Goal: Information Seeking & Learning: Check status

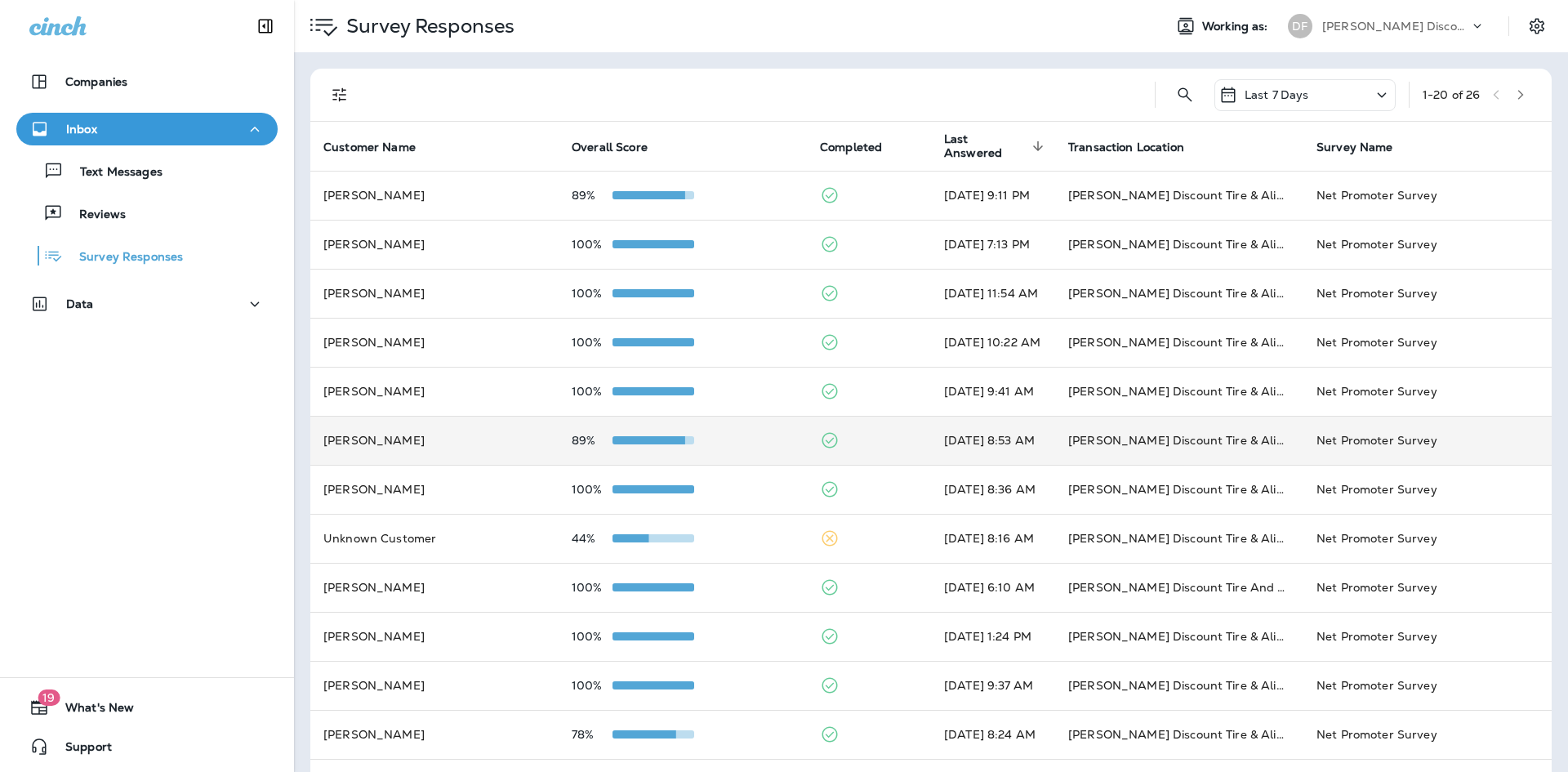
click at [515, 445] on td "[PERSON_NAME]" at bounding box center [434, 440] width 248 height 49
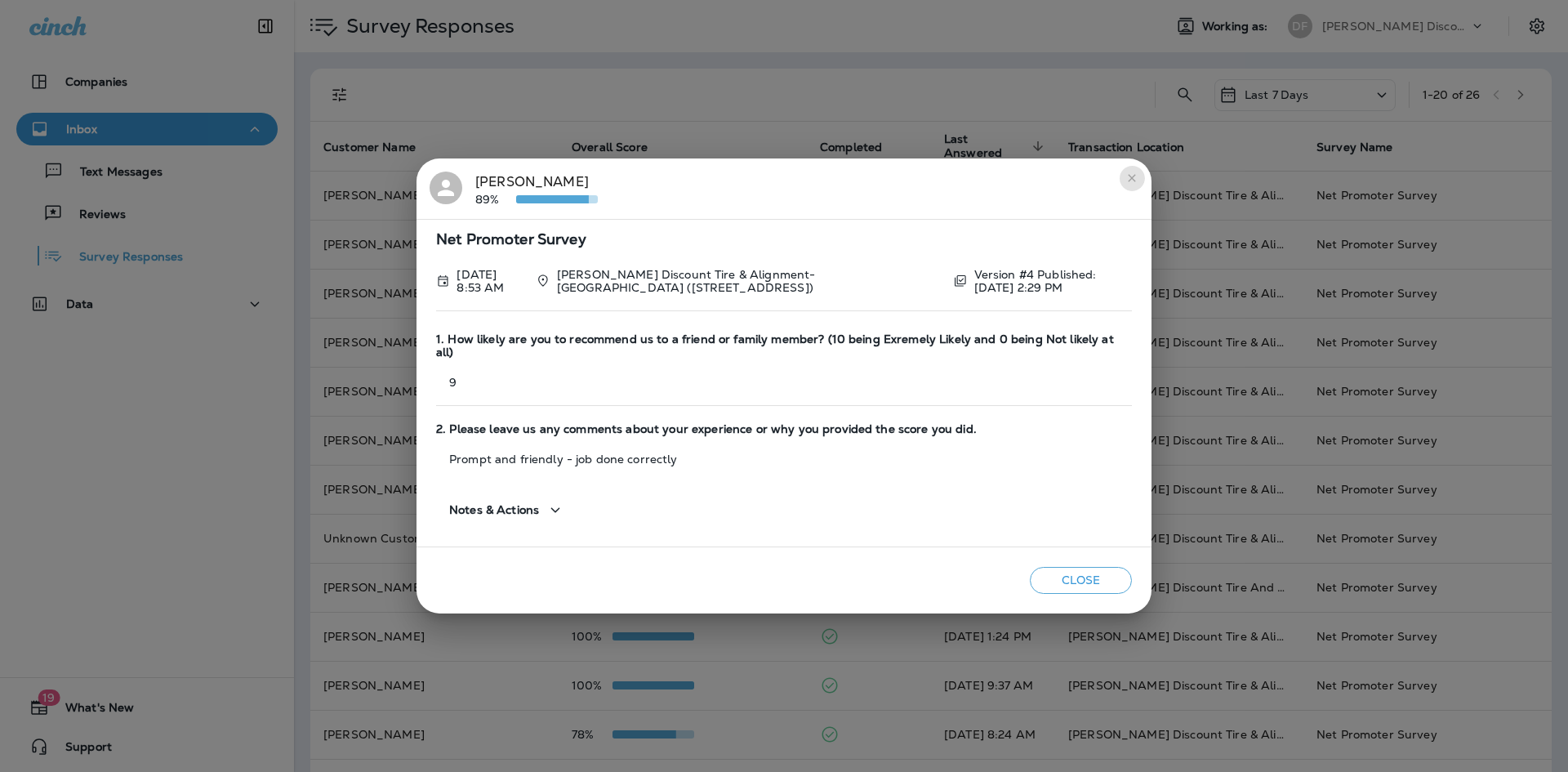
click at [1127, 185] on icon "close" at bounding box center [1131, 177] width 13 height 13
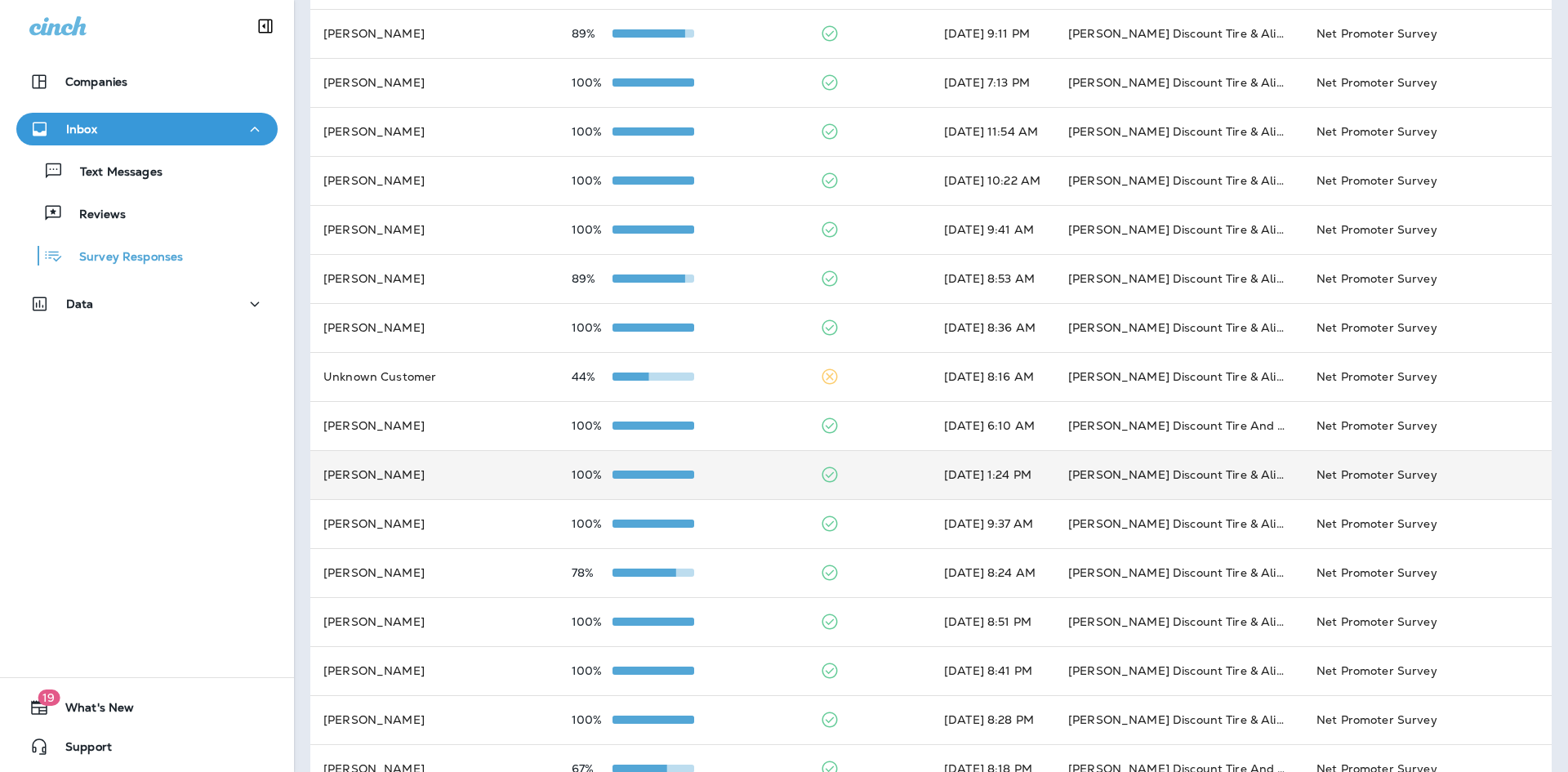
scroll to position [163, 0]
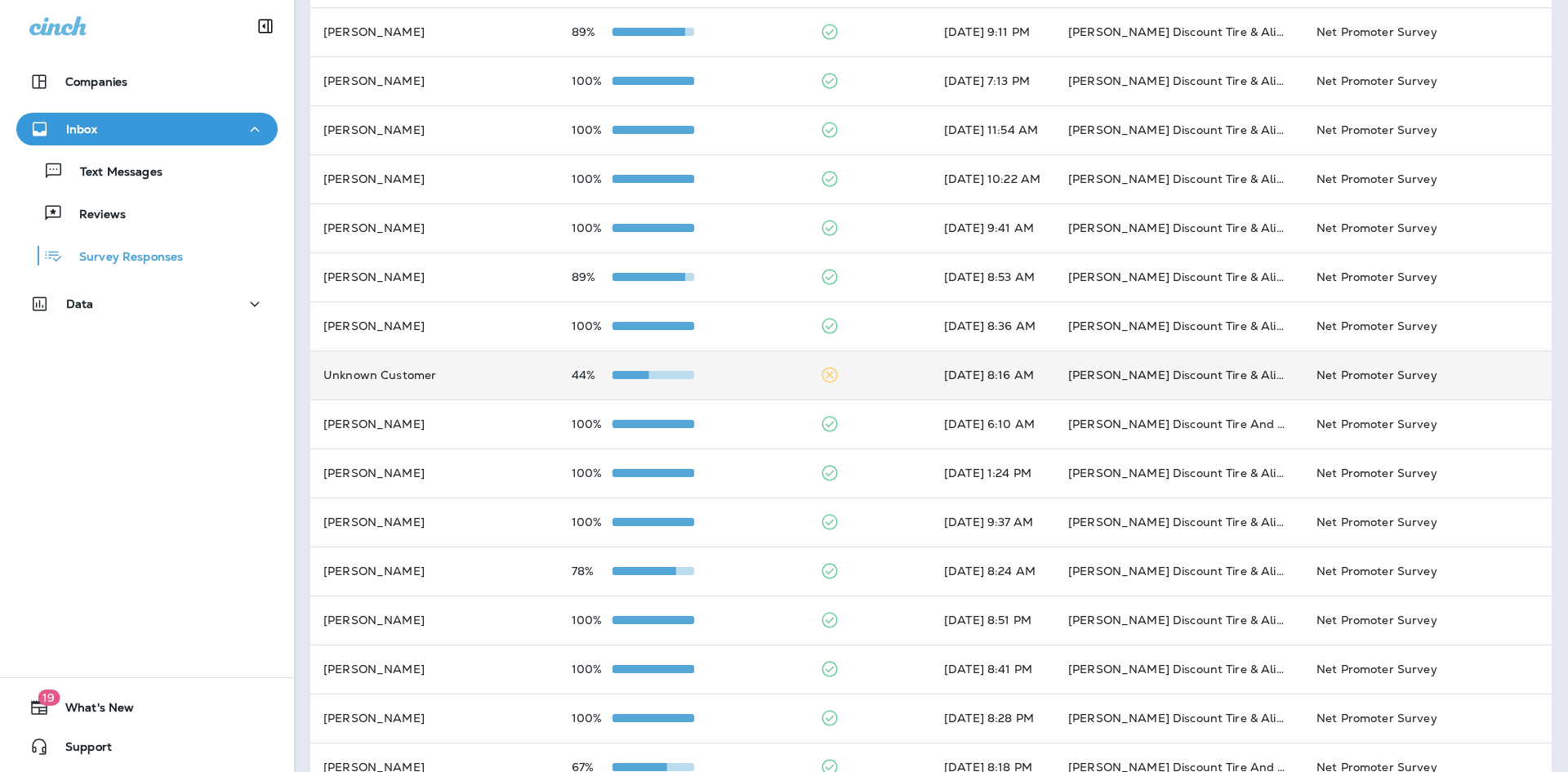
click at [507, 381] on td "Unknown Customer" at bounding box center [434, 374] width 248 height 49
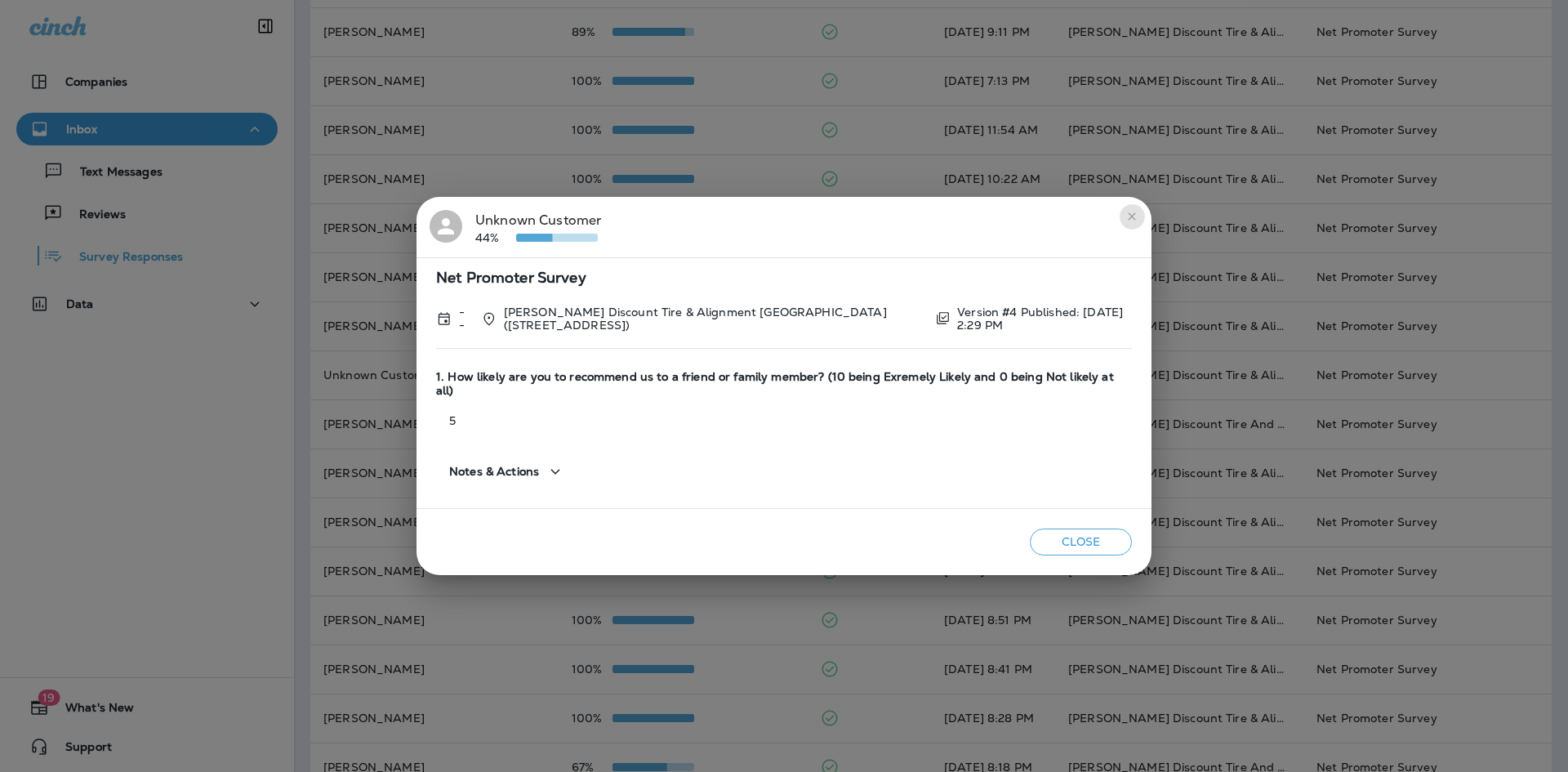
click at [1125, 223] on icon "close" at bounding box center [1131, 216] width 13 height 13
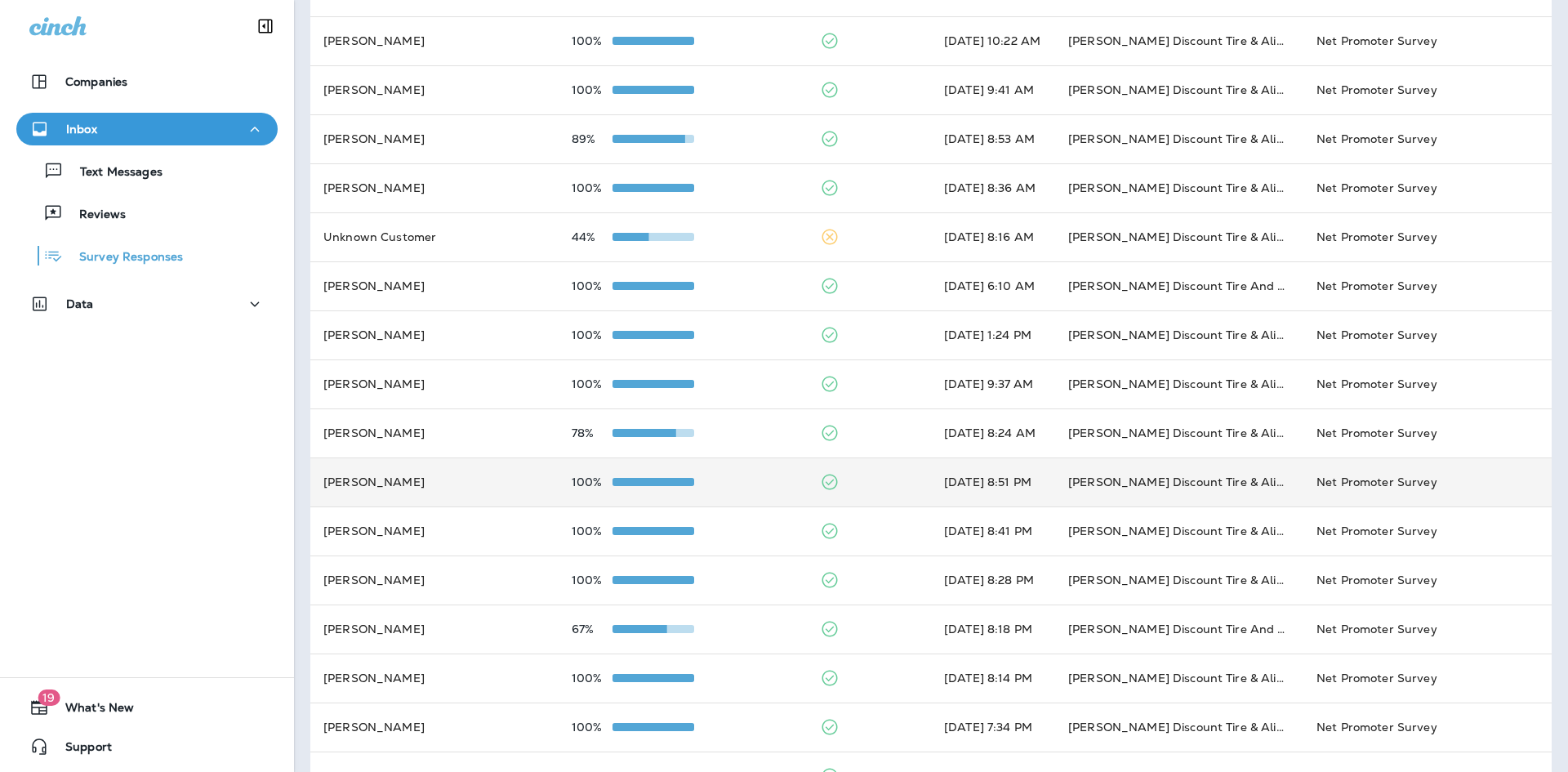
scroll to position [327, 0]
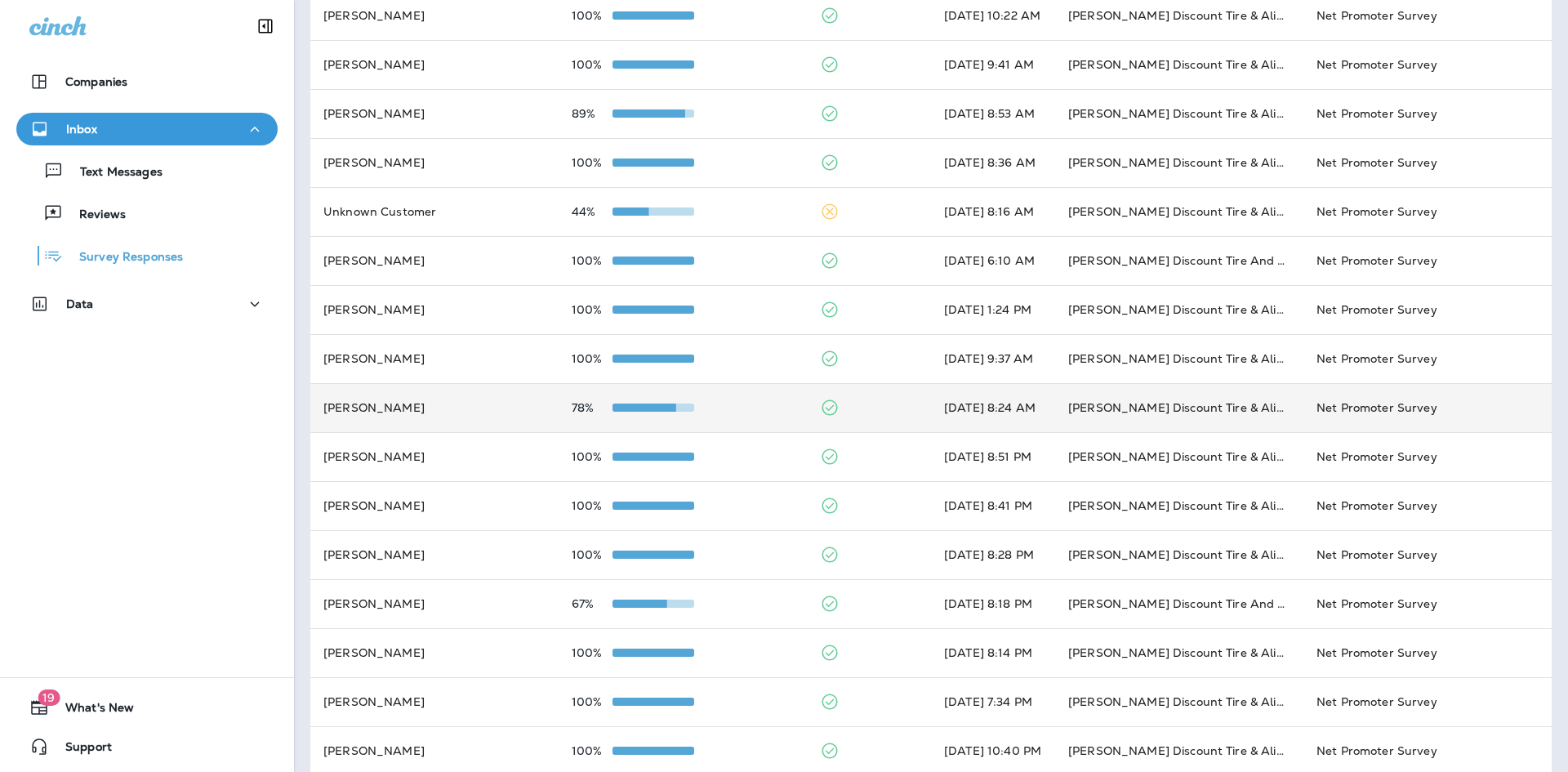
click at [411, 406] on td "[PERSON_NAME]" at bounding box center [434, 407] width 248 height 49
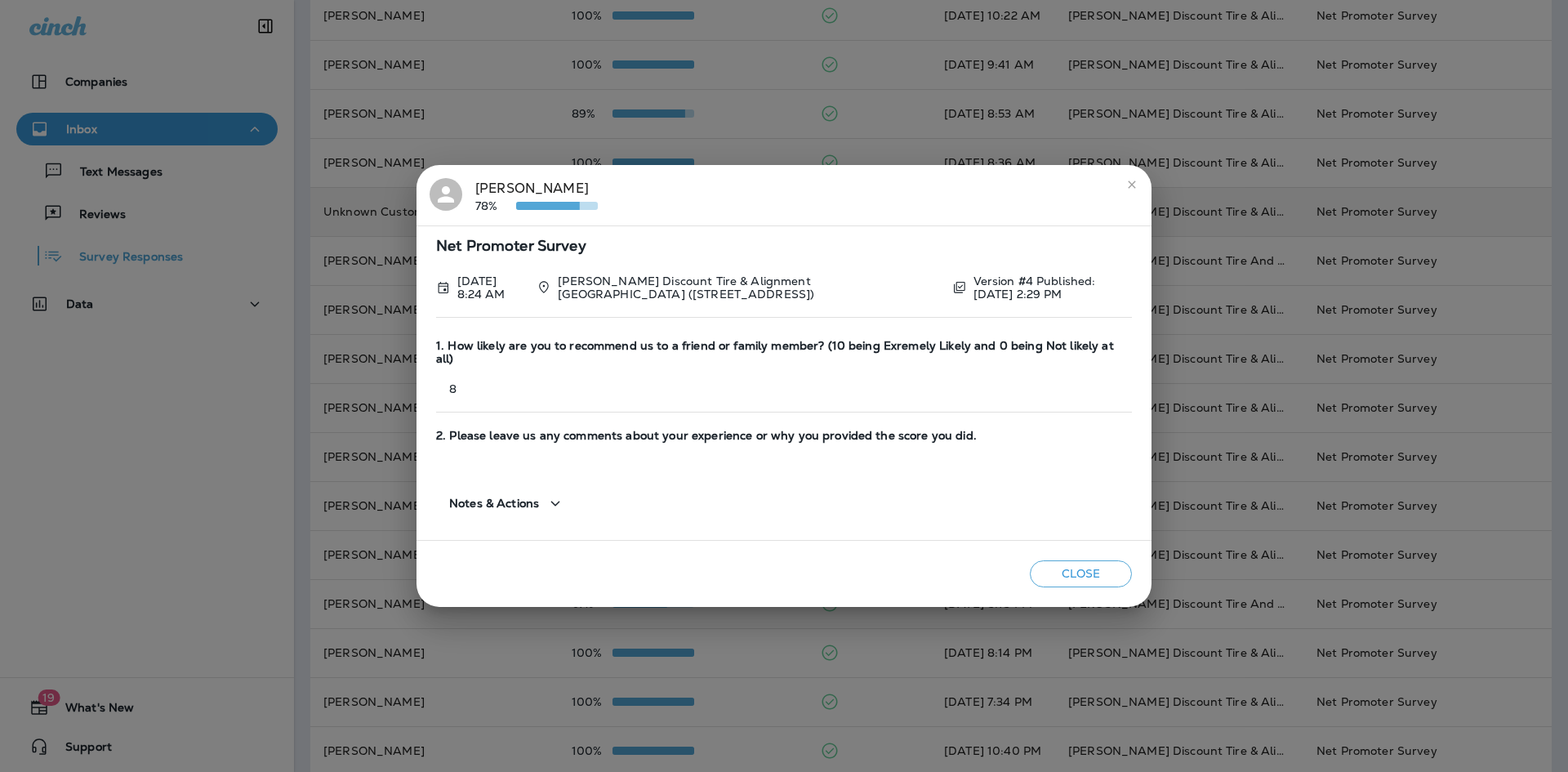
drag, startPoint x: 1136, startPoint y: 190, endPoint x: 1119, endPoint y: 201, distance: 20.2
click at [1136, 188] on icon "close" at bounding box center [1131, 184] width 13 height 13
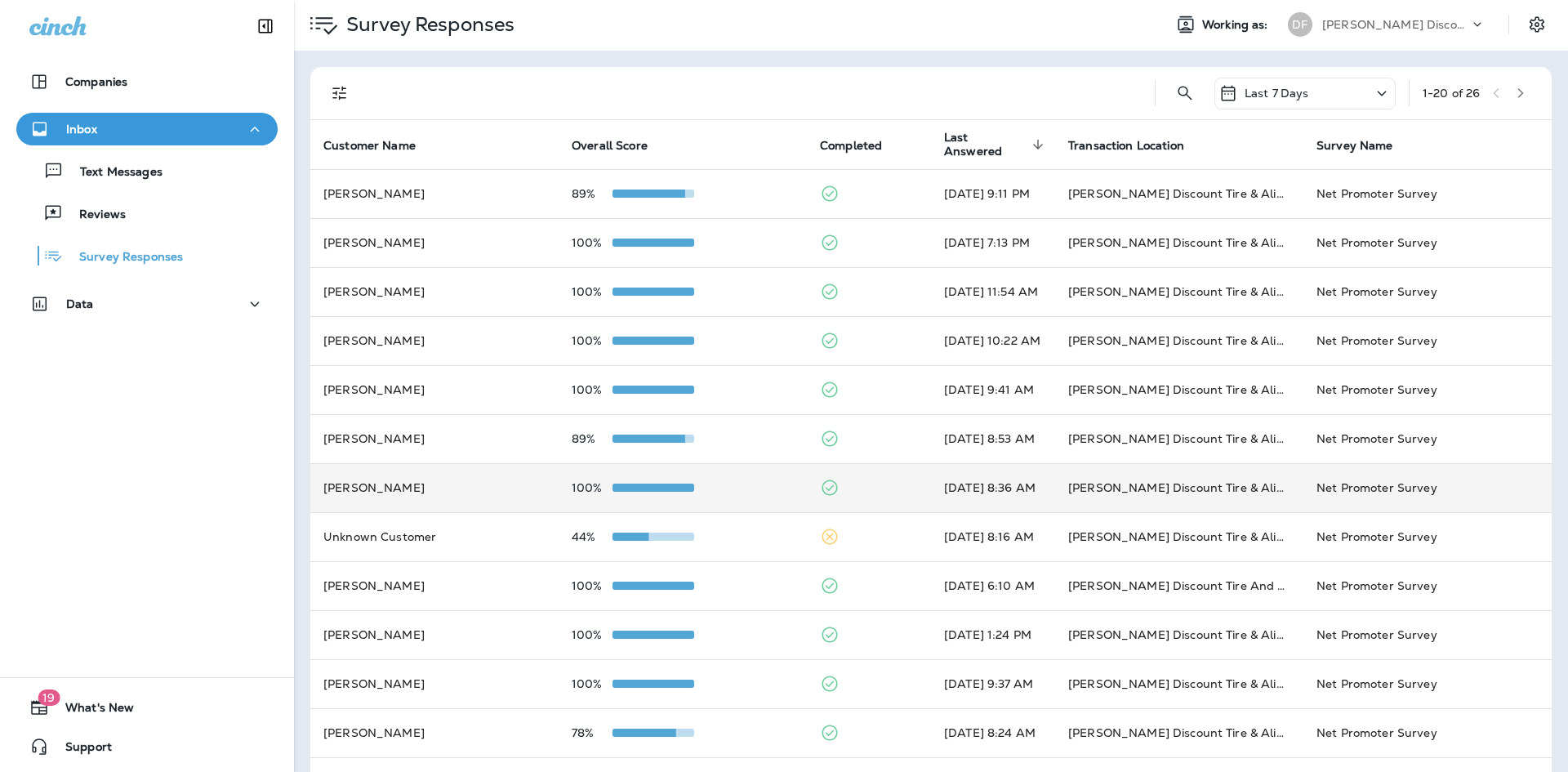
scroll to position [0, 0]
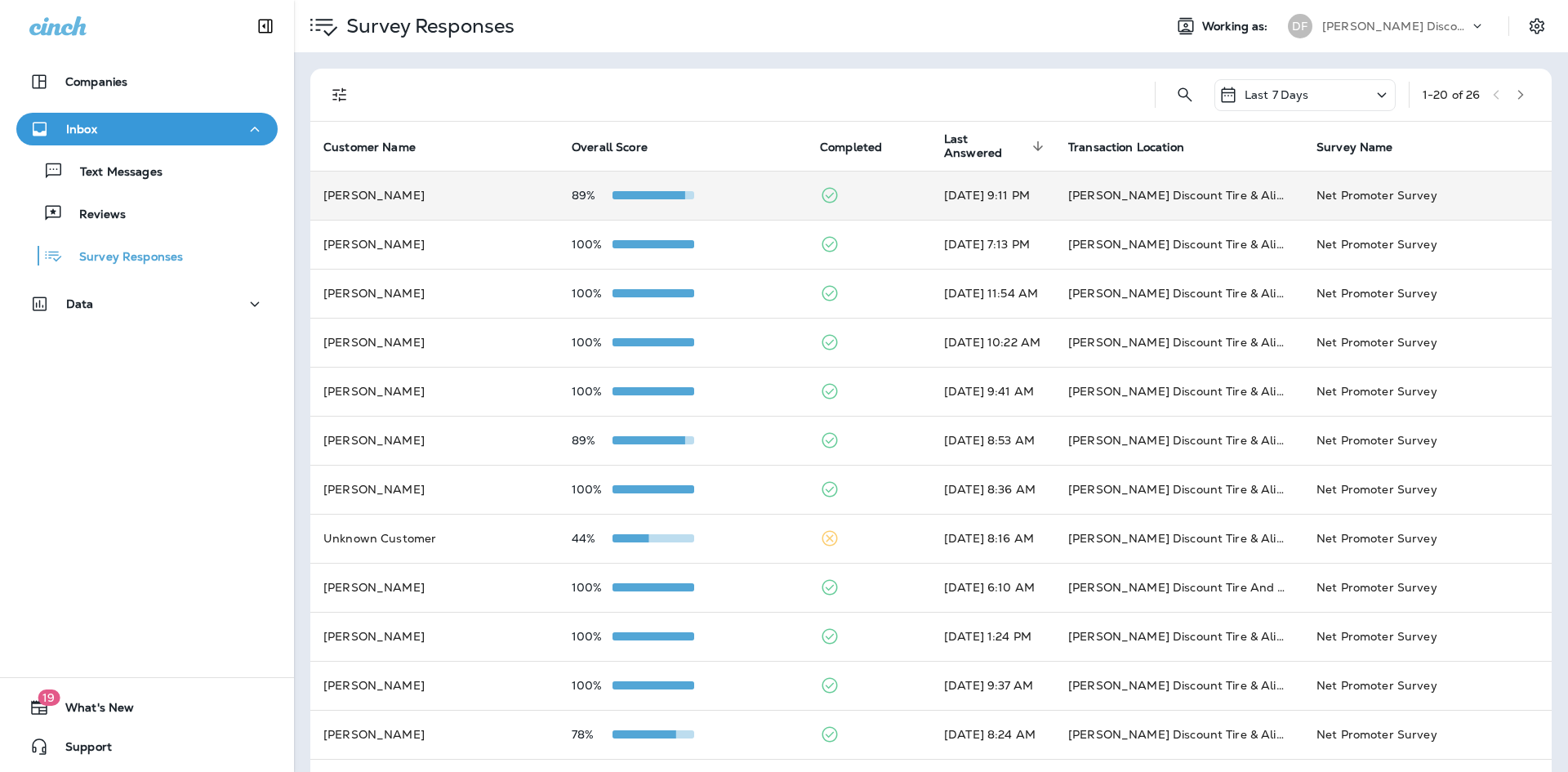
click at [392, 201] on td "[PERSON_NAME]" at bounding box center [434, 195] width 248 height 49
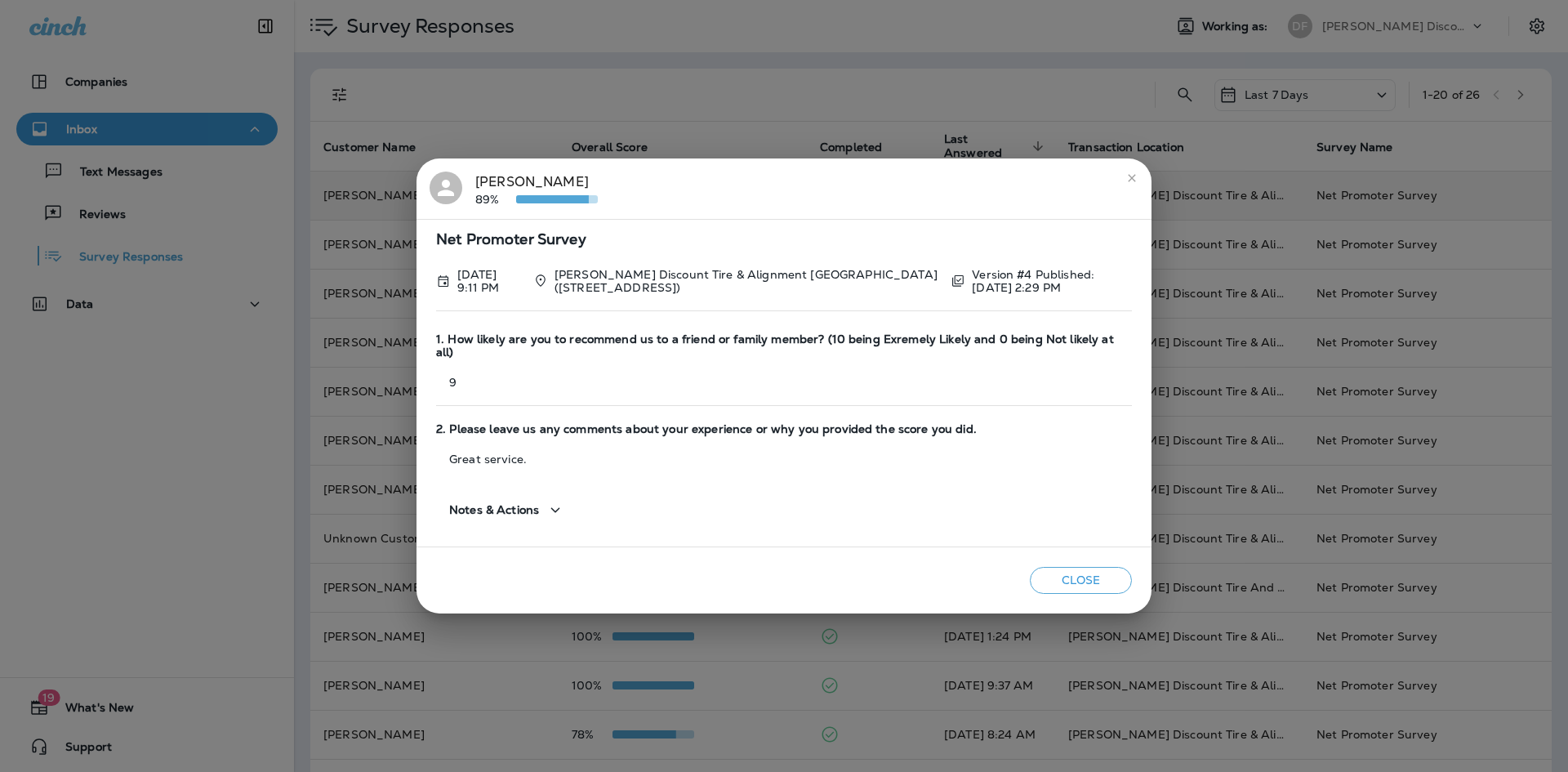
click at [1131, 185] on icon "close" at bounding box center [1131, 177] width 13 height 13
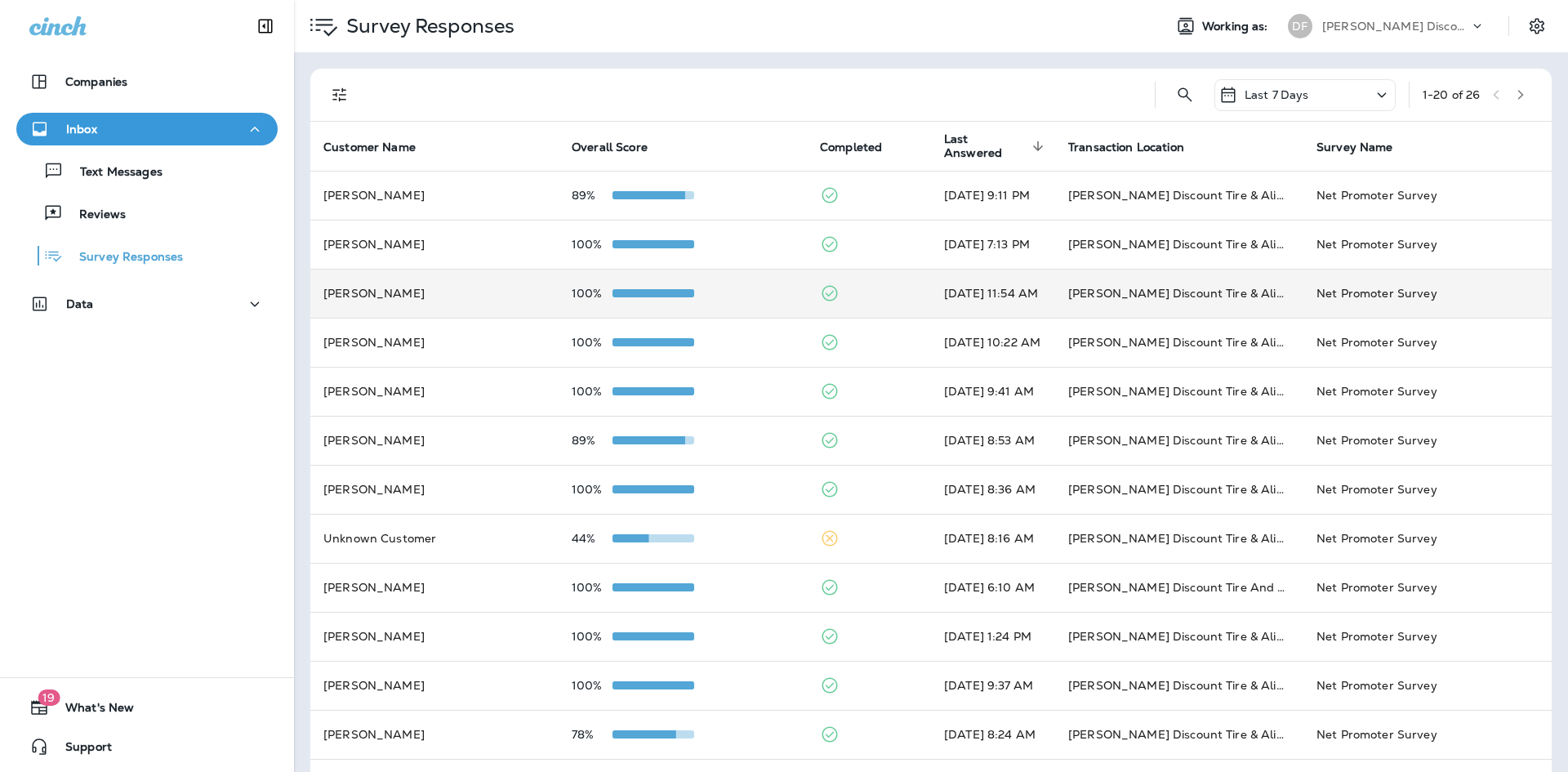
click at [1195, 289] on td "[PERSON_NAME] Discount Tire & Alignment - Damariscotta (5 [PERSON_NAME] Plz,)" at bounding box center [1179, 293] width 248 height 49
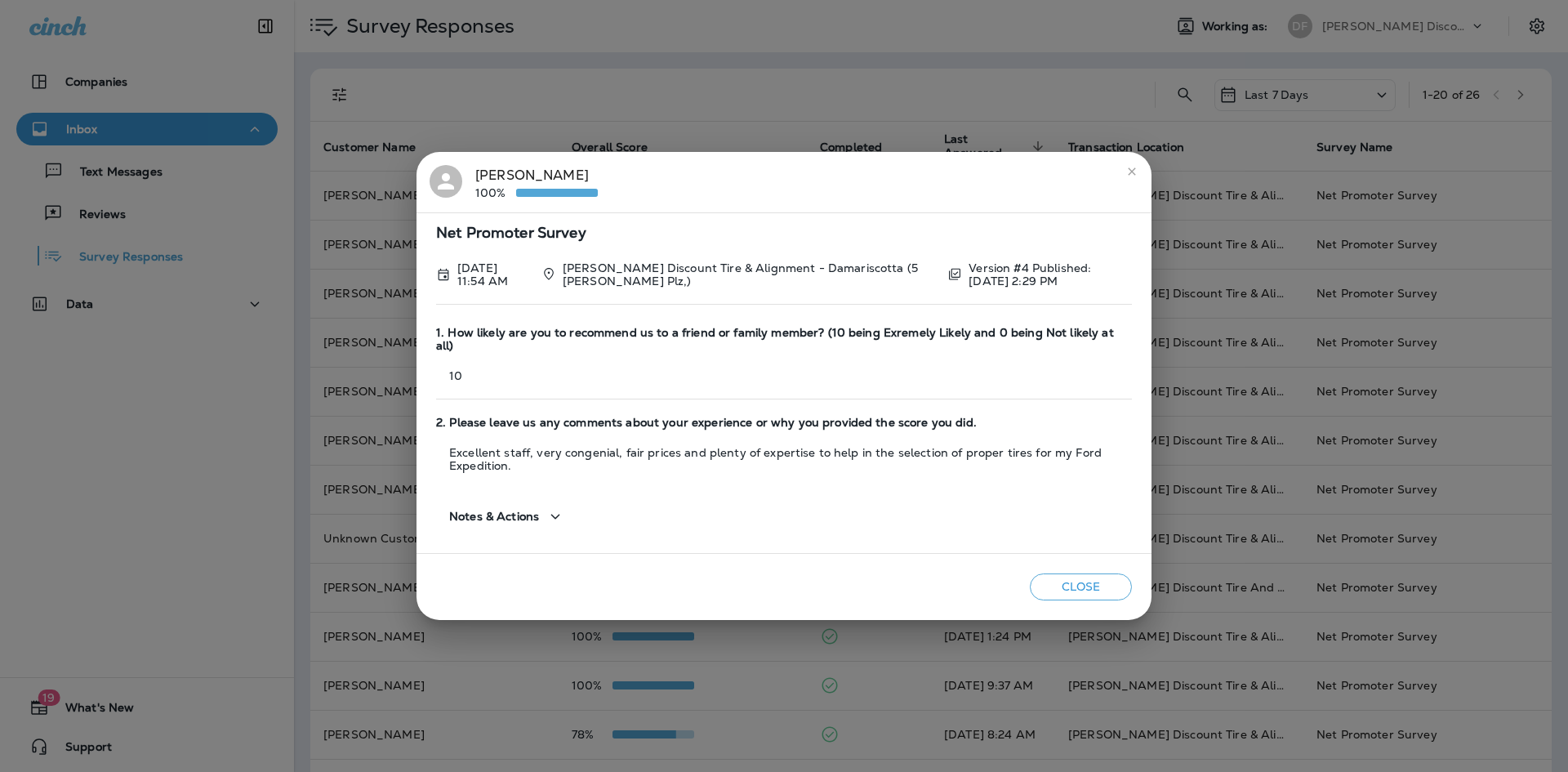
click at [1131, 175] on icon "close" at bounding box center [1131, 171] width 13 height 13
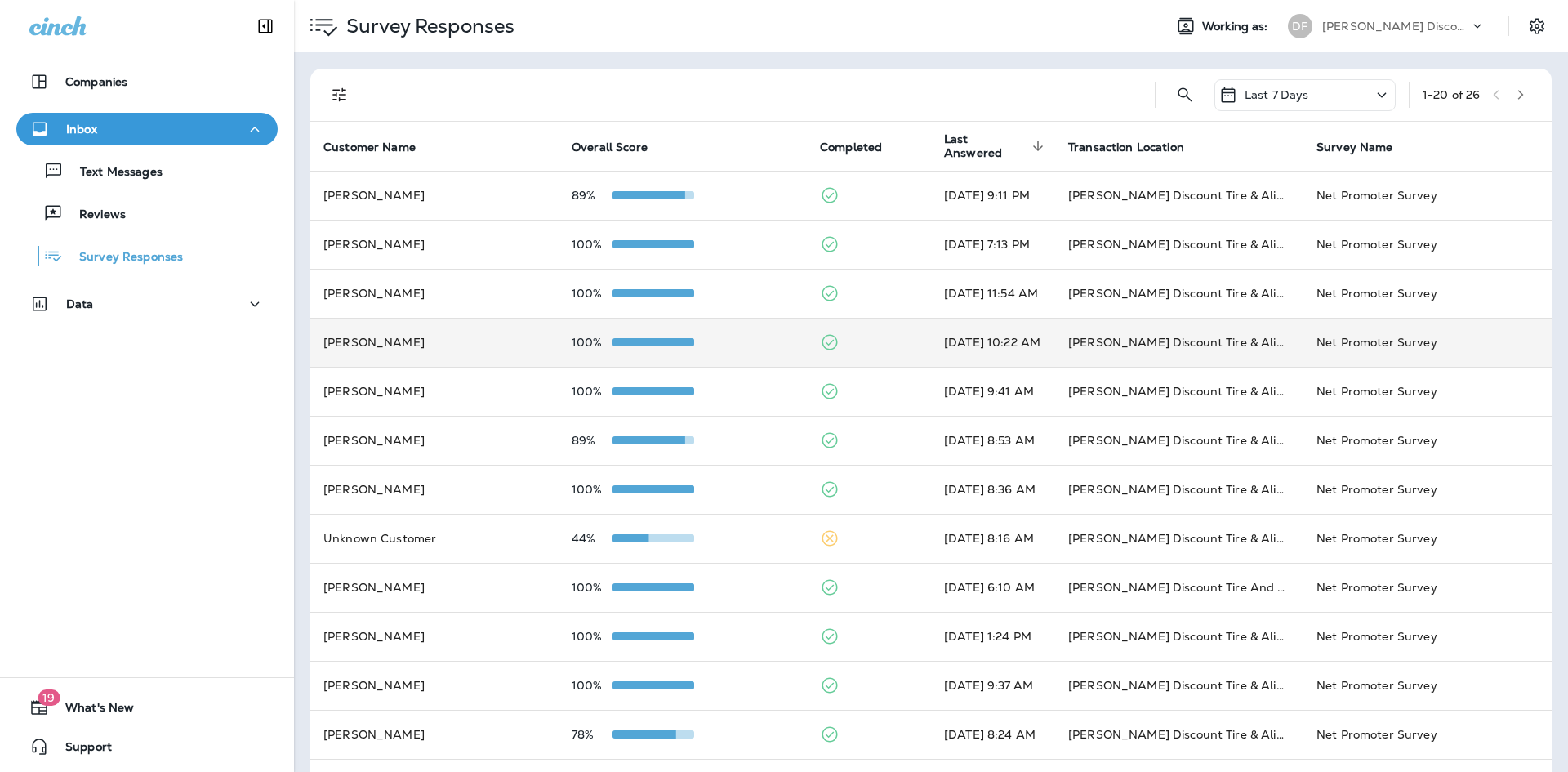
click at [1052, 348] on td "[DATE] 10:22 AM" at bounding box center [993, 342] width 124 height 49
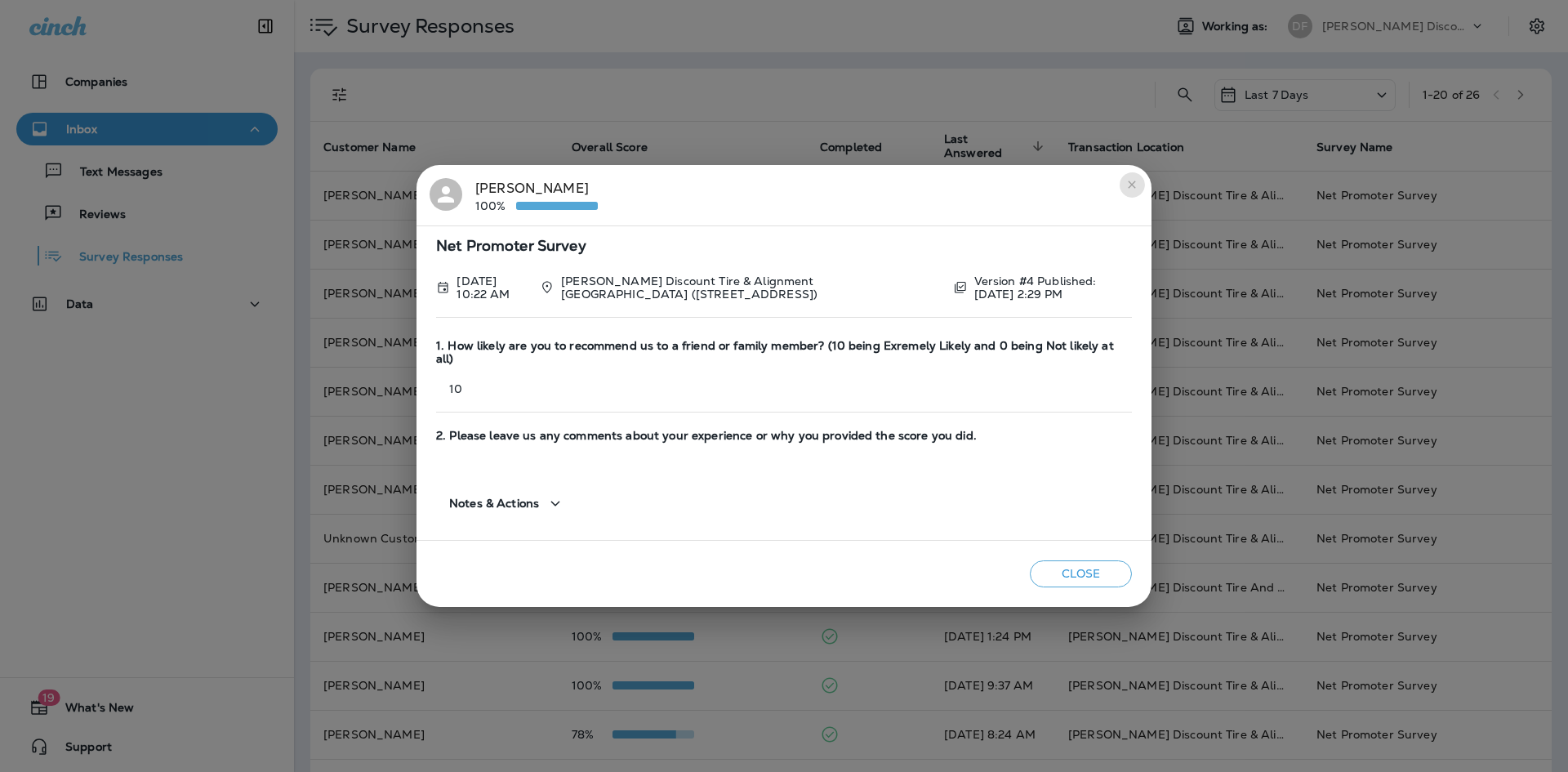
click at [1133, 191] on icon "close" at bounding box center [1131, 184] width 13 height 13
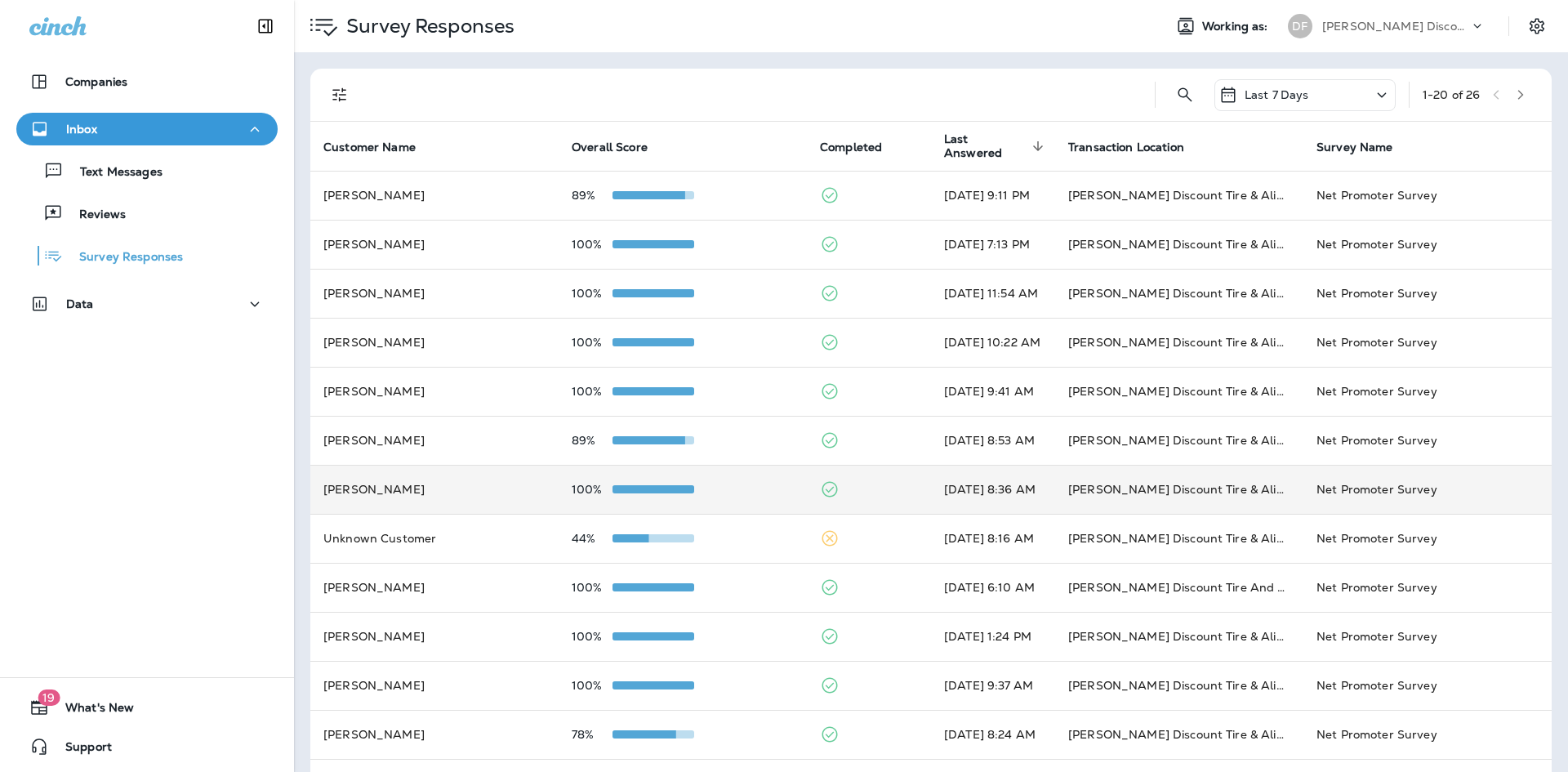
click at [1097, 480] on td "[PERSON_NAME] Discount Tire & Alignment [PERSON_NAME] ([STREET_ADDRESS])" at bounding box center [1179, 489] width 248 height 49
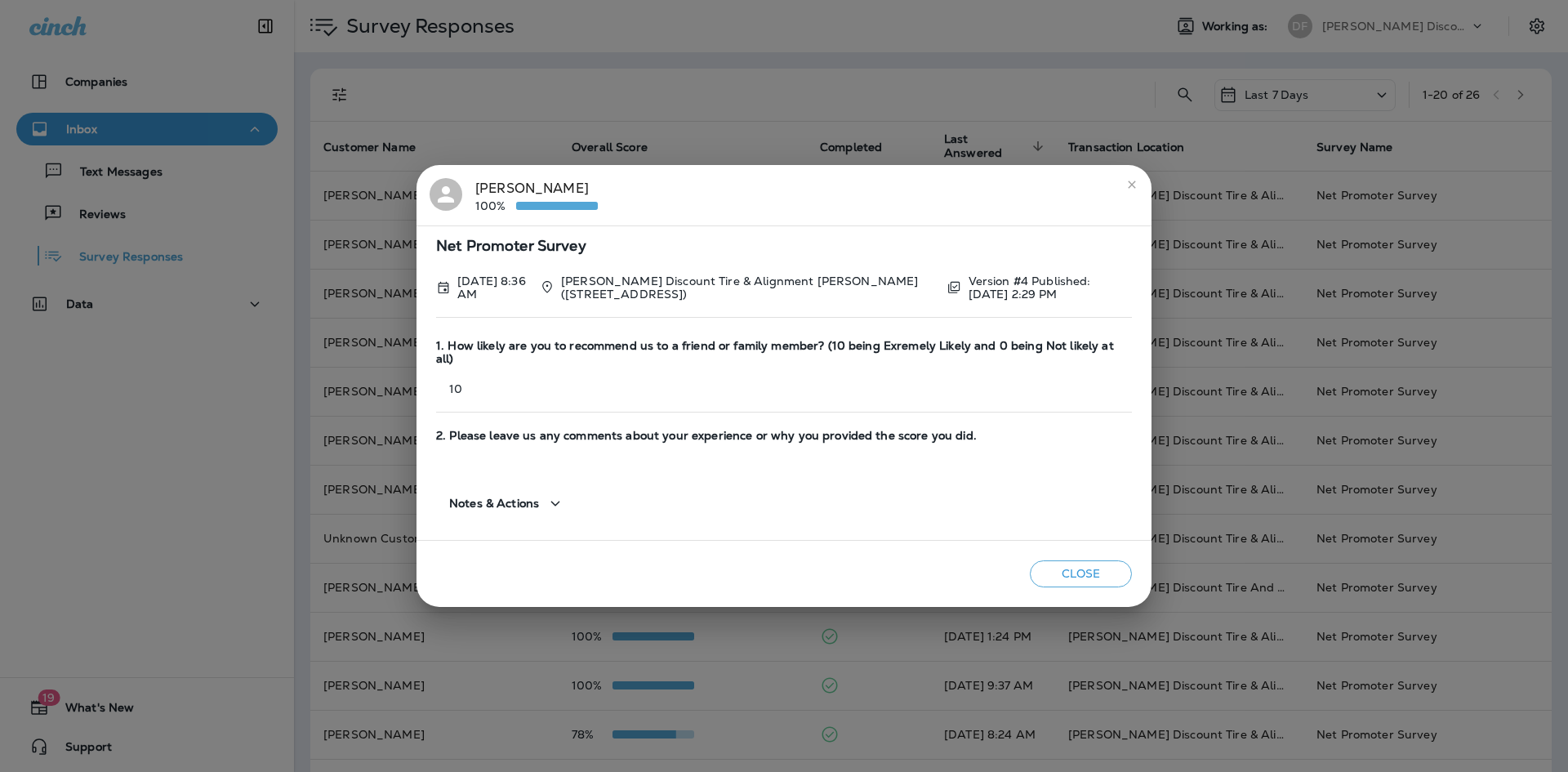
click at [1129, 191] on icon "close" at bounding box center [1131, 184] width 13 height 13
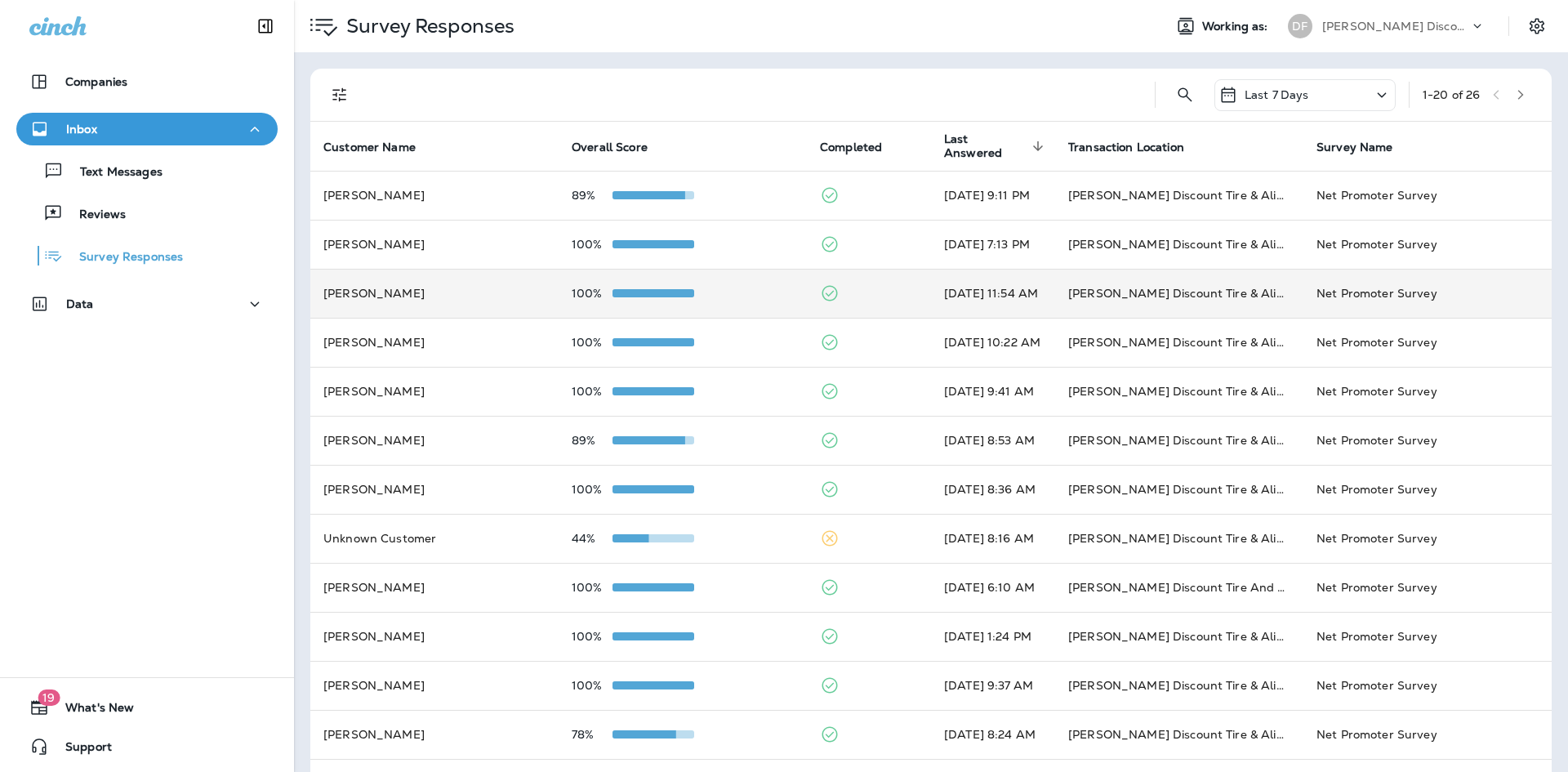
click at [435, 274] on td "[PERSON_NAME]" at bounding box center [434, 293] width 248 height 49
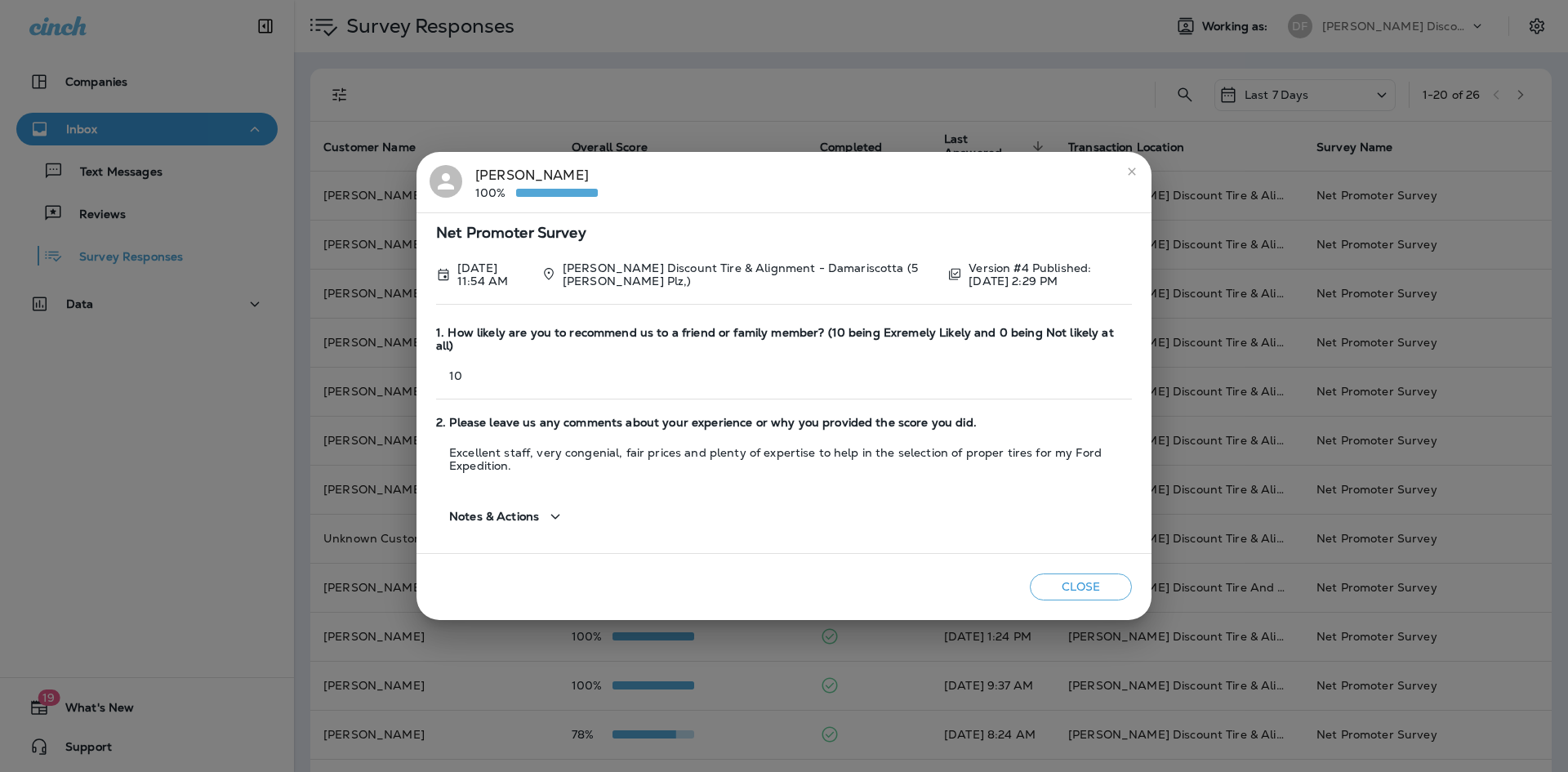
click at [1143, 176] on button "close" at bounding box center [1132, 171] width 26 height 26
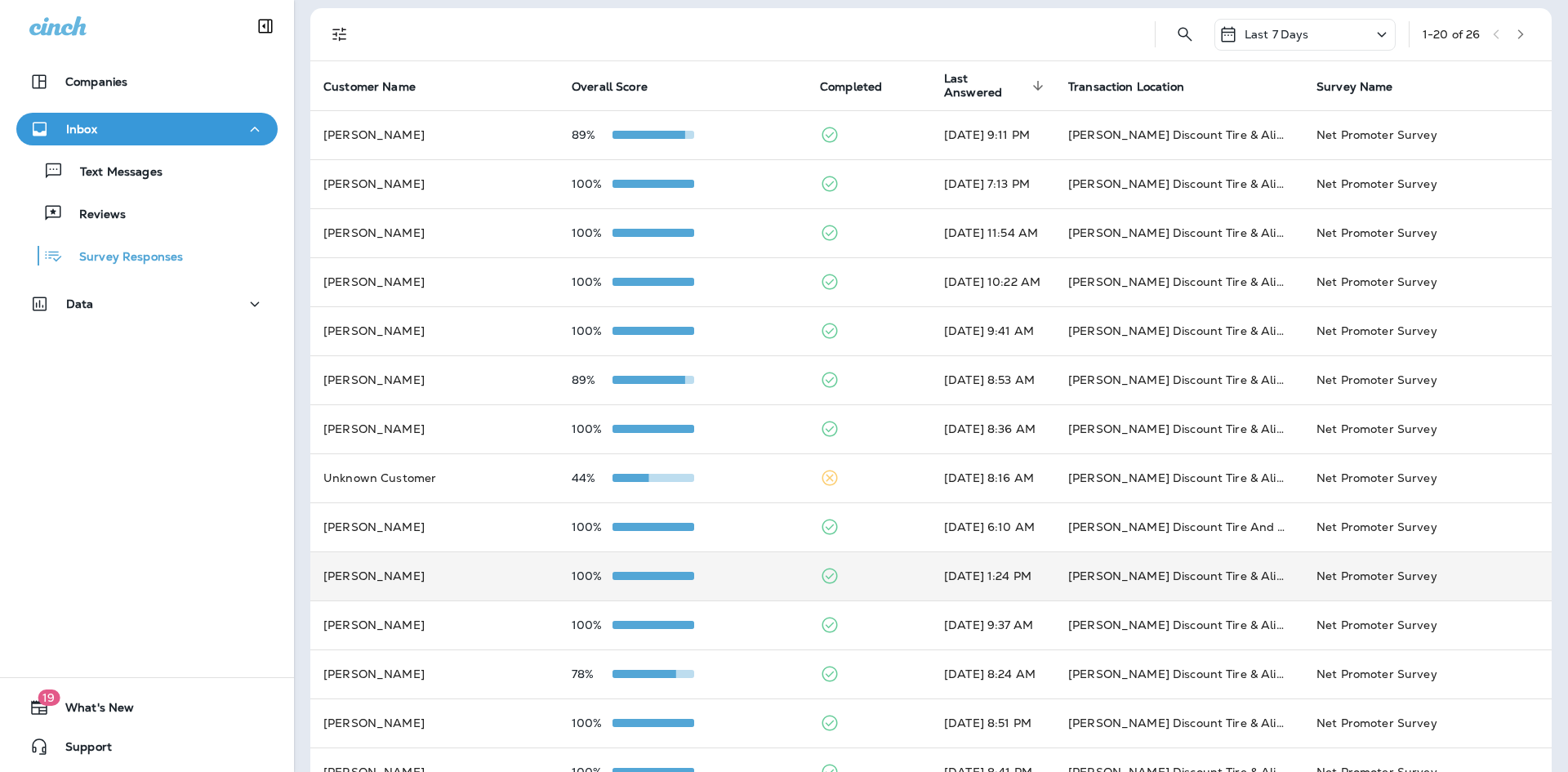
scroll to position [396, 0]
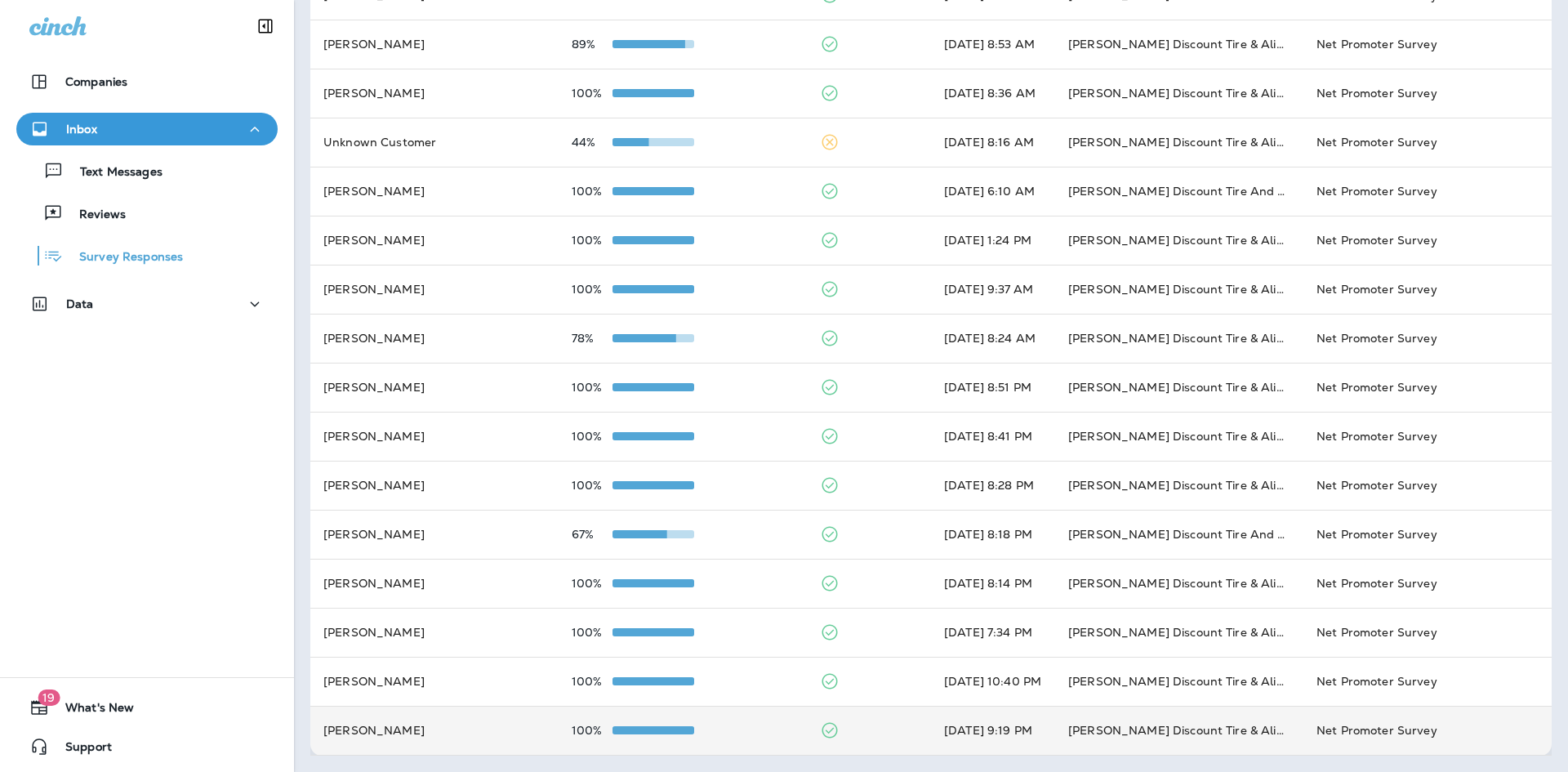
click at [476, 725] on td "[PERSON_NAME]" at bounding box center [434, 730] width 248 height 49
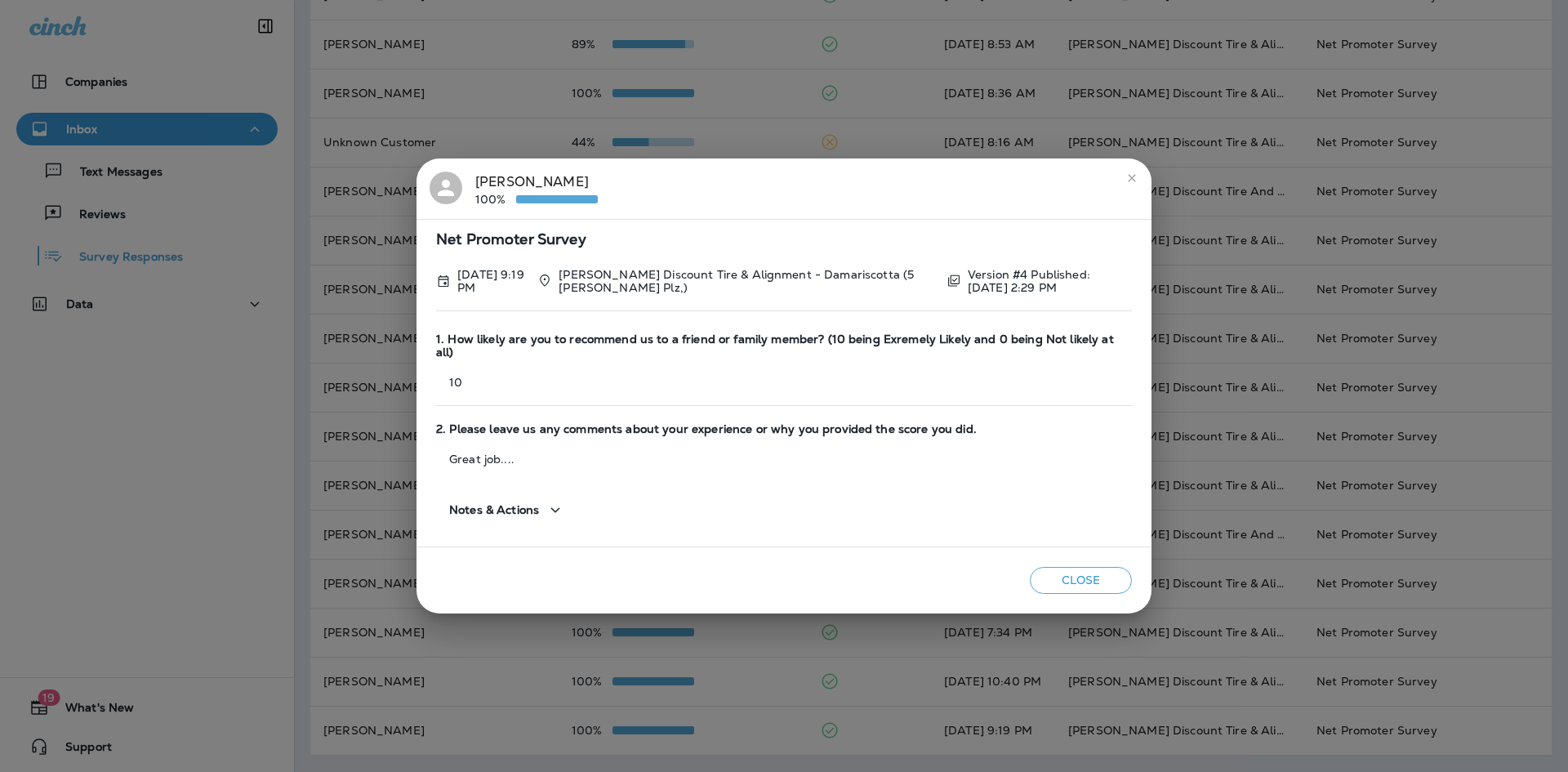
click at [1135, 182] on icon "close" at bounding box center [1131, 177] width 13 height 13
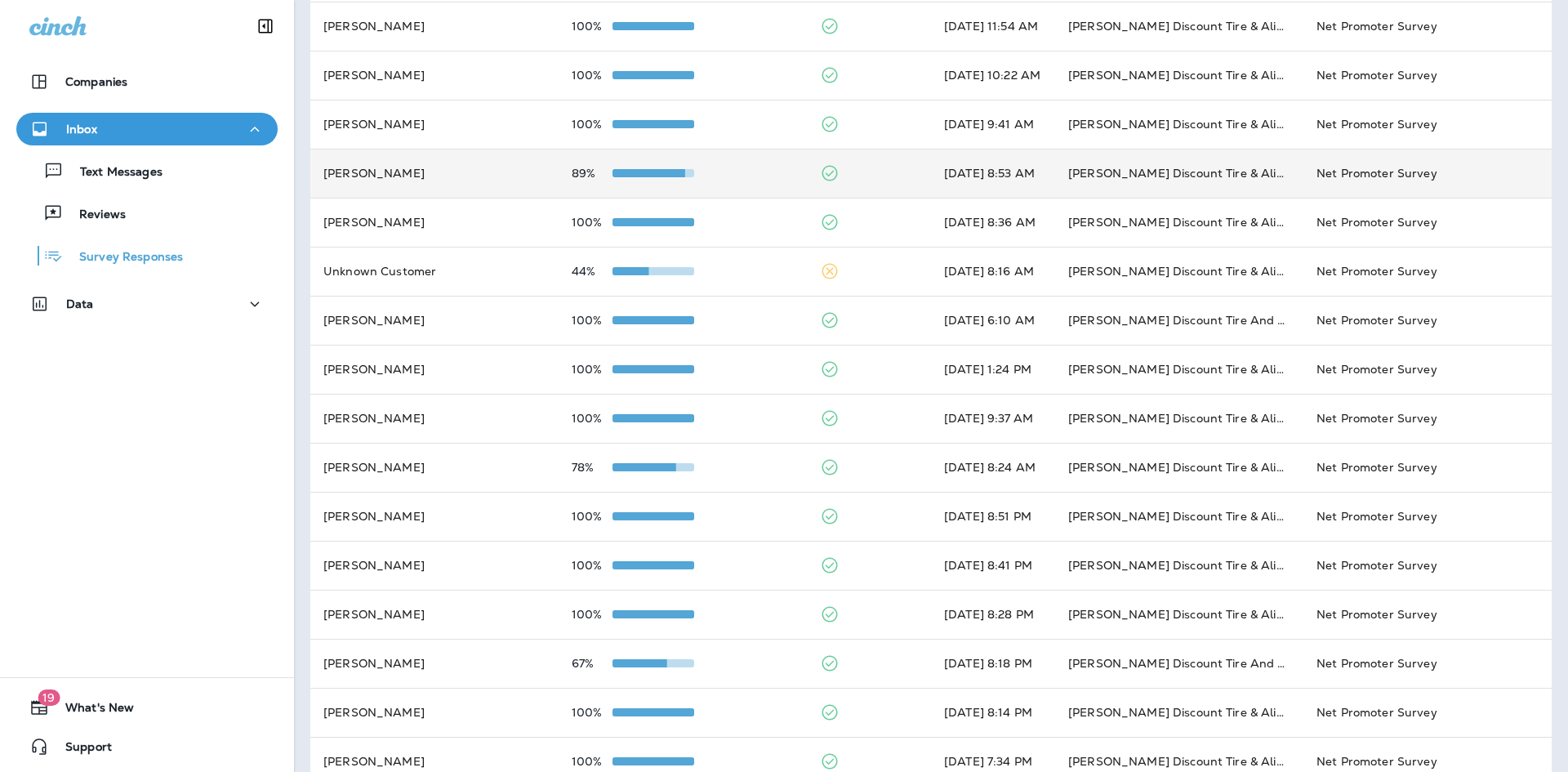
scroll to position [0, 0]
